Goal: Find specific page/section: Find specific page/section

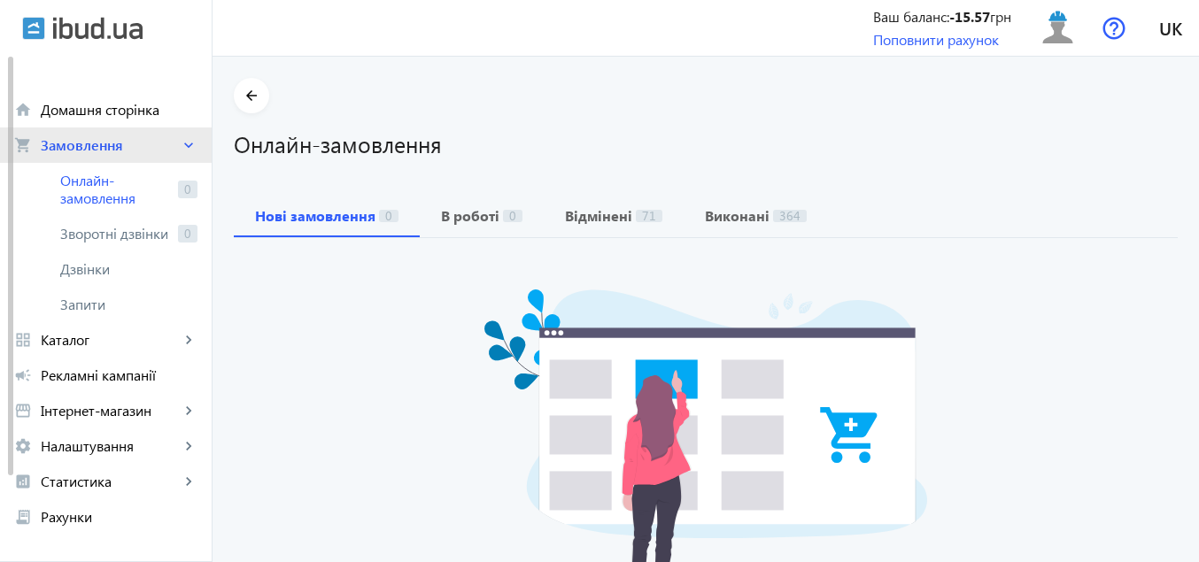
click at [101, 143] on span "Замовлення" at bounding box center [110, 145] width 139 height 18
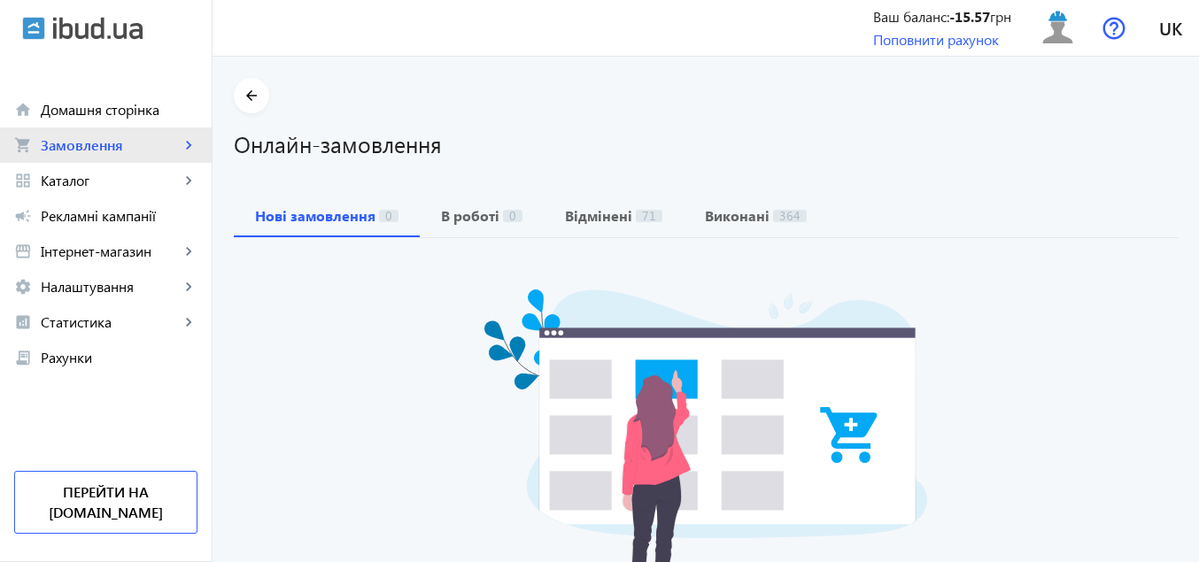
click at [102, 143] on span "Замовлення" at bounding box center [110, 145] width 139 height 18
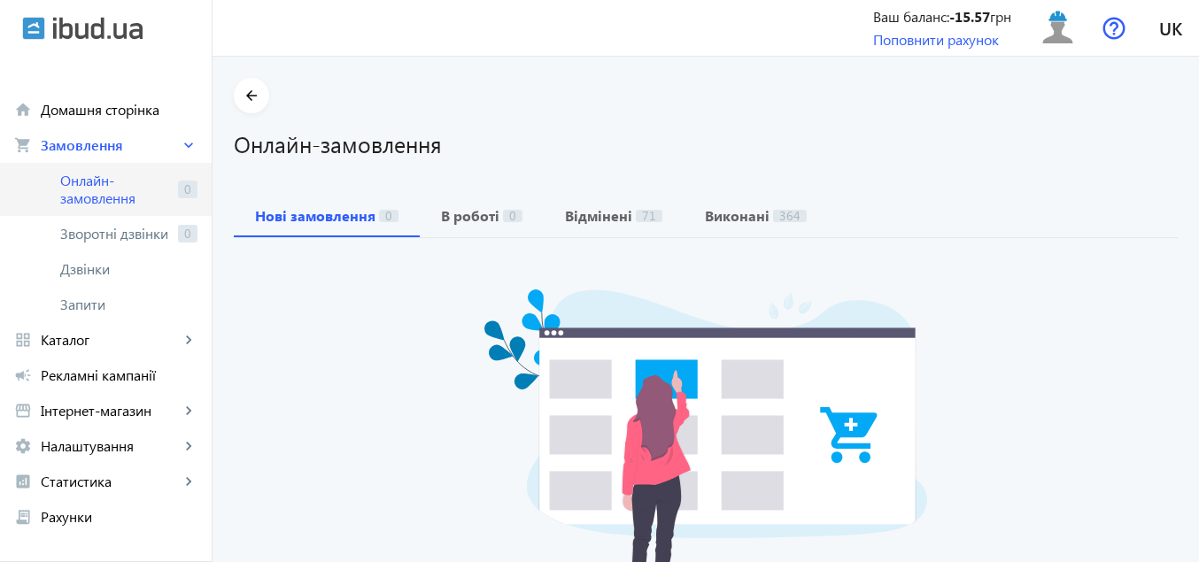
click at [93, 179] on span "Онлайн-замовлення" at bounding box center [115, 189] width 111 height 35
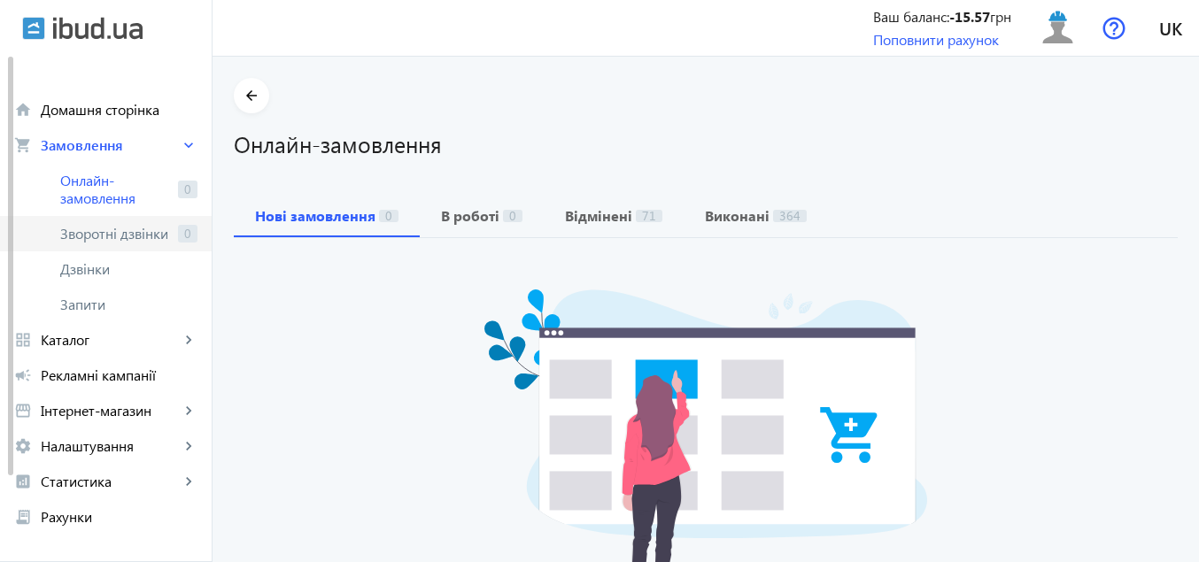
click at [91, 232] on span "Зворотні дзвінки" at bounding box center [115, 234] width 111 height 18
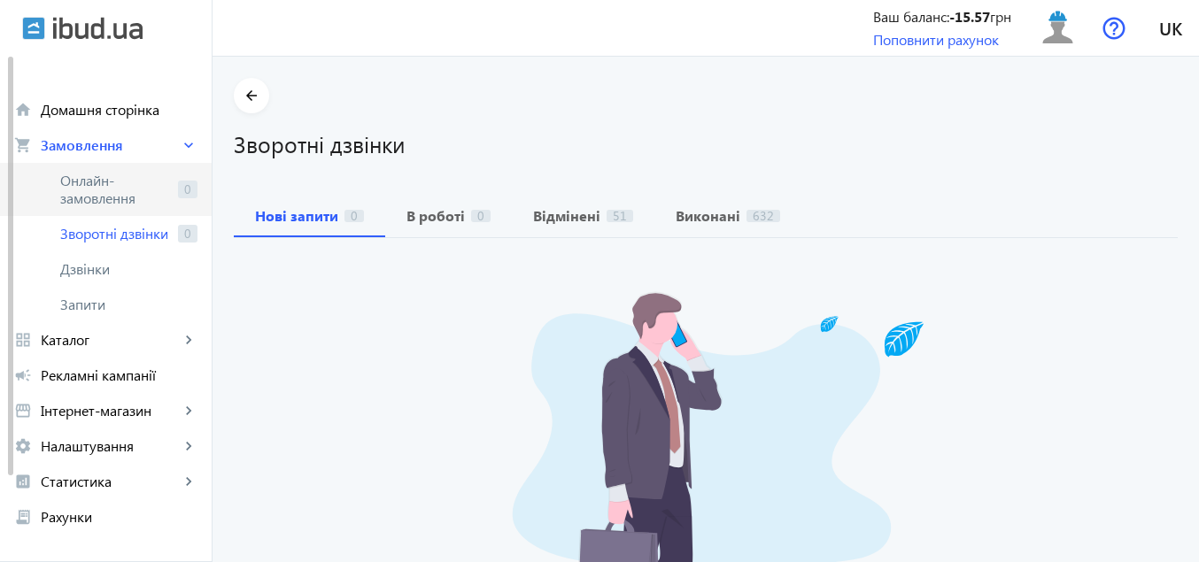
click at [105, 189] on span "Онлайн-замовлення" at bounding box center [115, 189] width 111 height 35
